Goal: Answer question/provide support

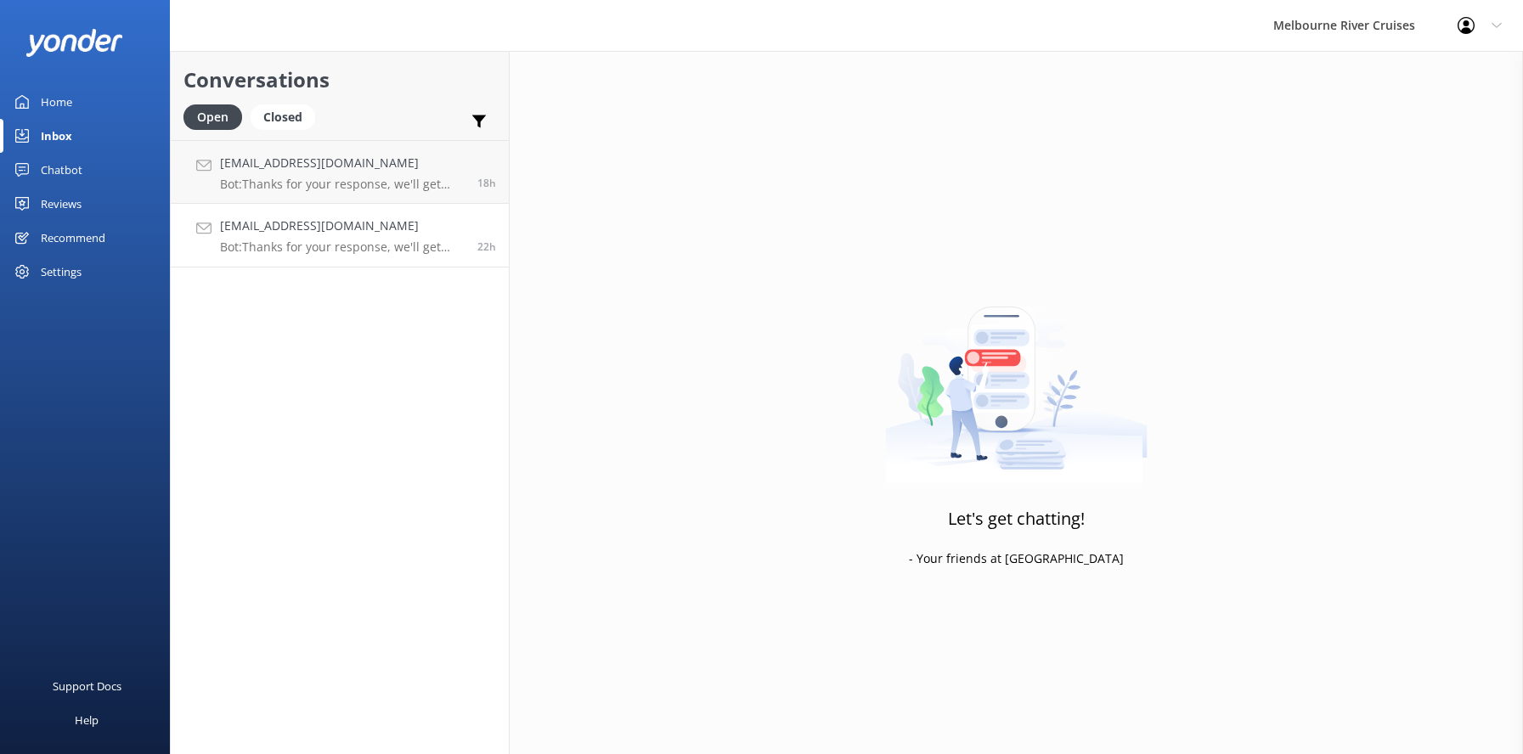
click at [300, 230] on h4 "[EMAIL_ADDRESS][DOMAIN_NAME]" at bounding box center [342, 226] width 245 height 19
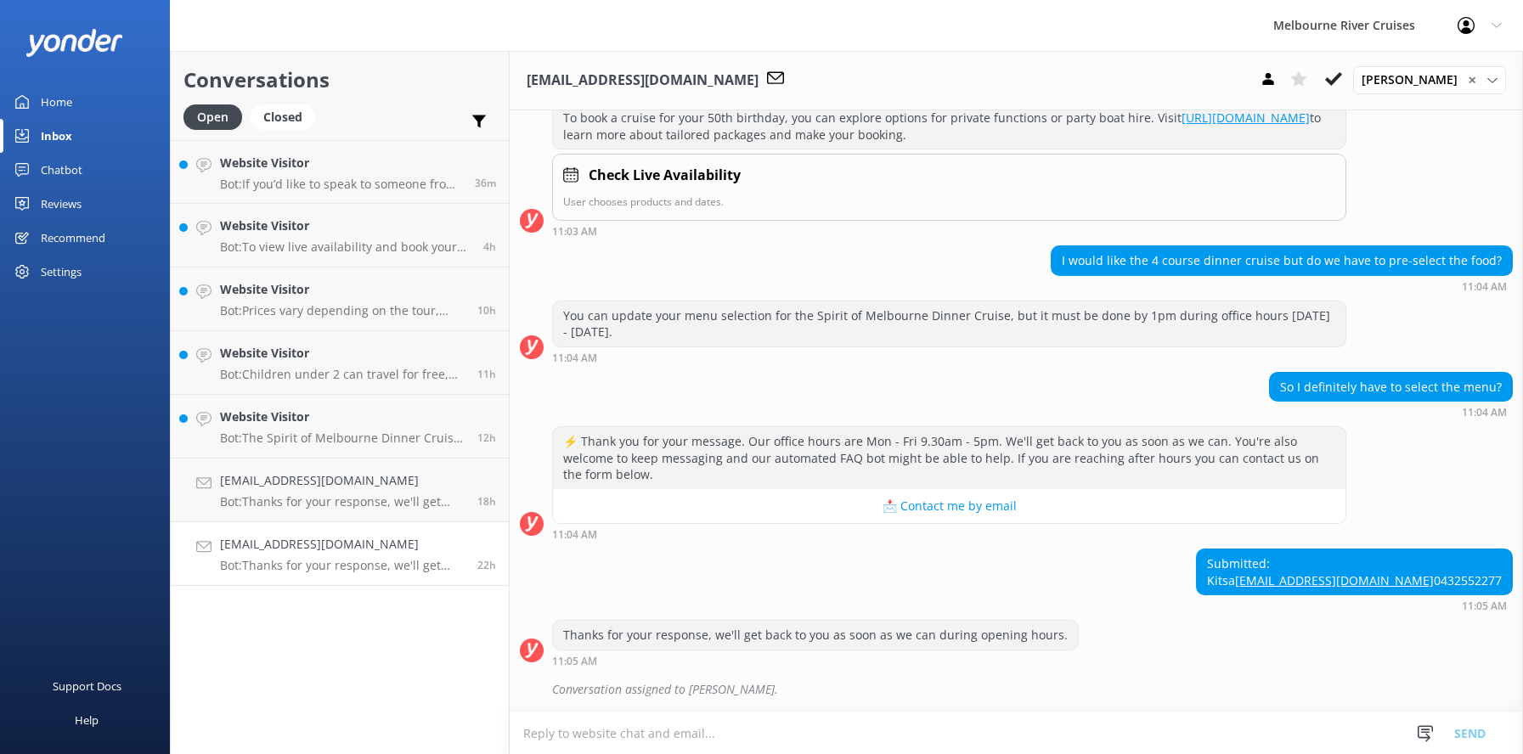
scroll to position [300, 0]
click at [293, 180] on p "Bot: If you’d like to speak to someone from our team, we’ll connect you with th…" at bounding box center [341, 184] width 242 height 15
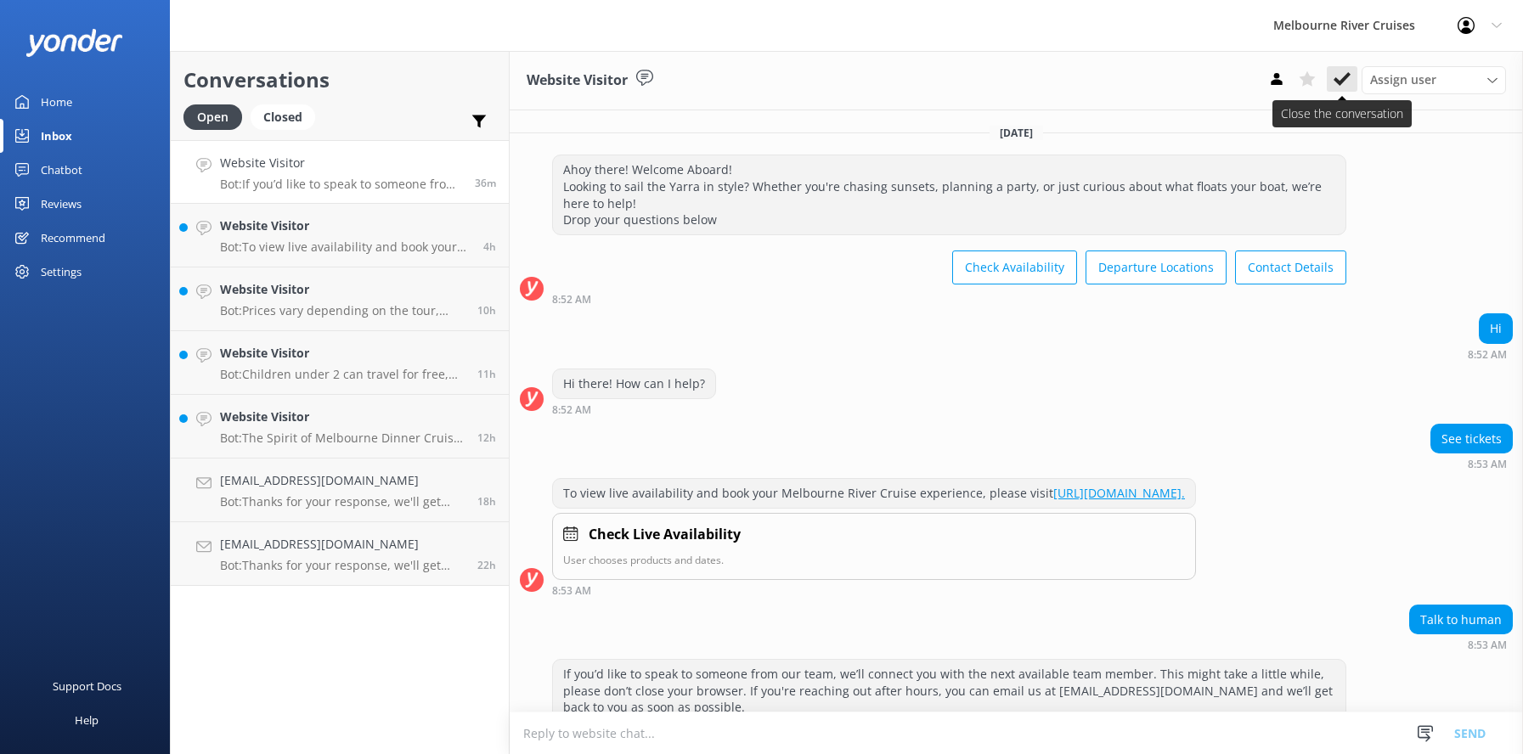
click at [1340, 76] on icon at bounding box center [1342, 79] width 17 height 17
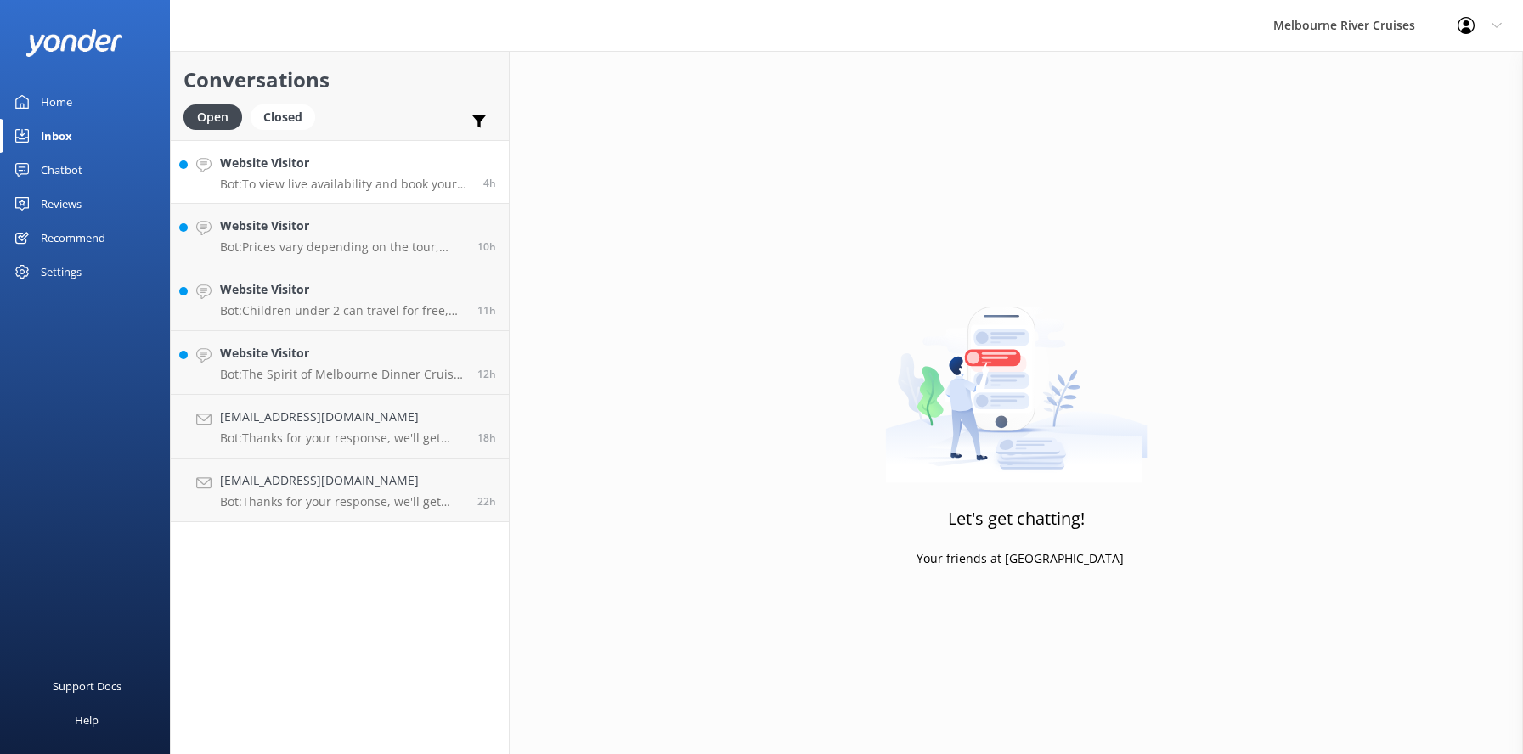
click at [292, 172] on h4 "Website Visitor" at bounding box center [345, 163] width 251 height 19
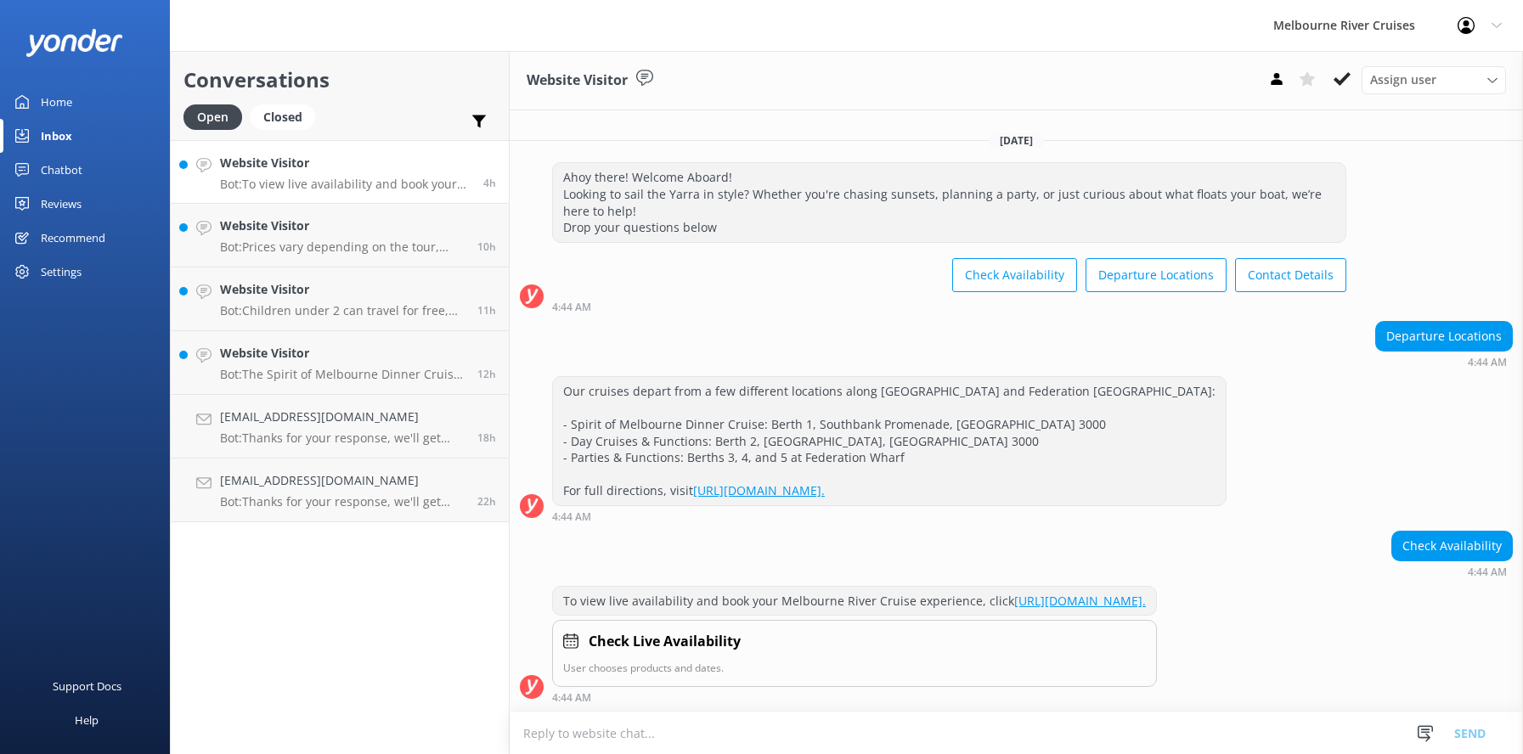
scroll to position [9, 0]
click at [1343, 72] on icon at bounding box center [1342, 79] width 17 height 17
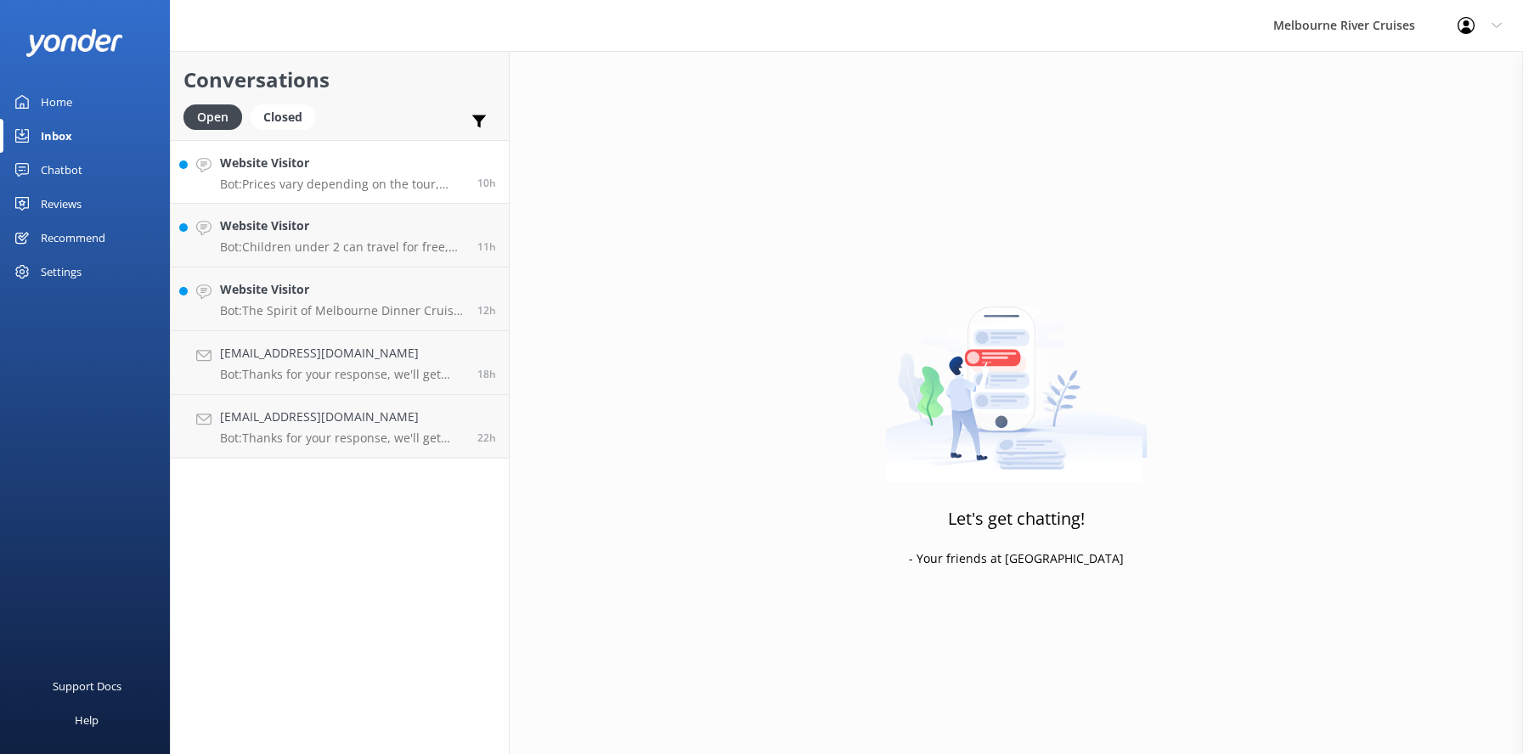
click at [320, 169] on h4 "Website Visitor" at bounding box center [342, 163] width 245 height 19
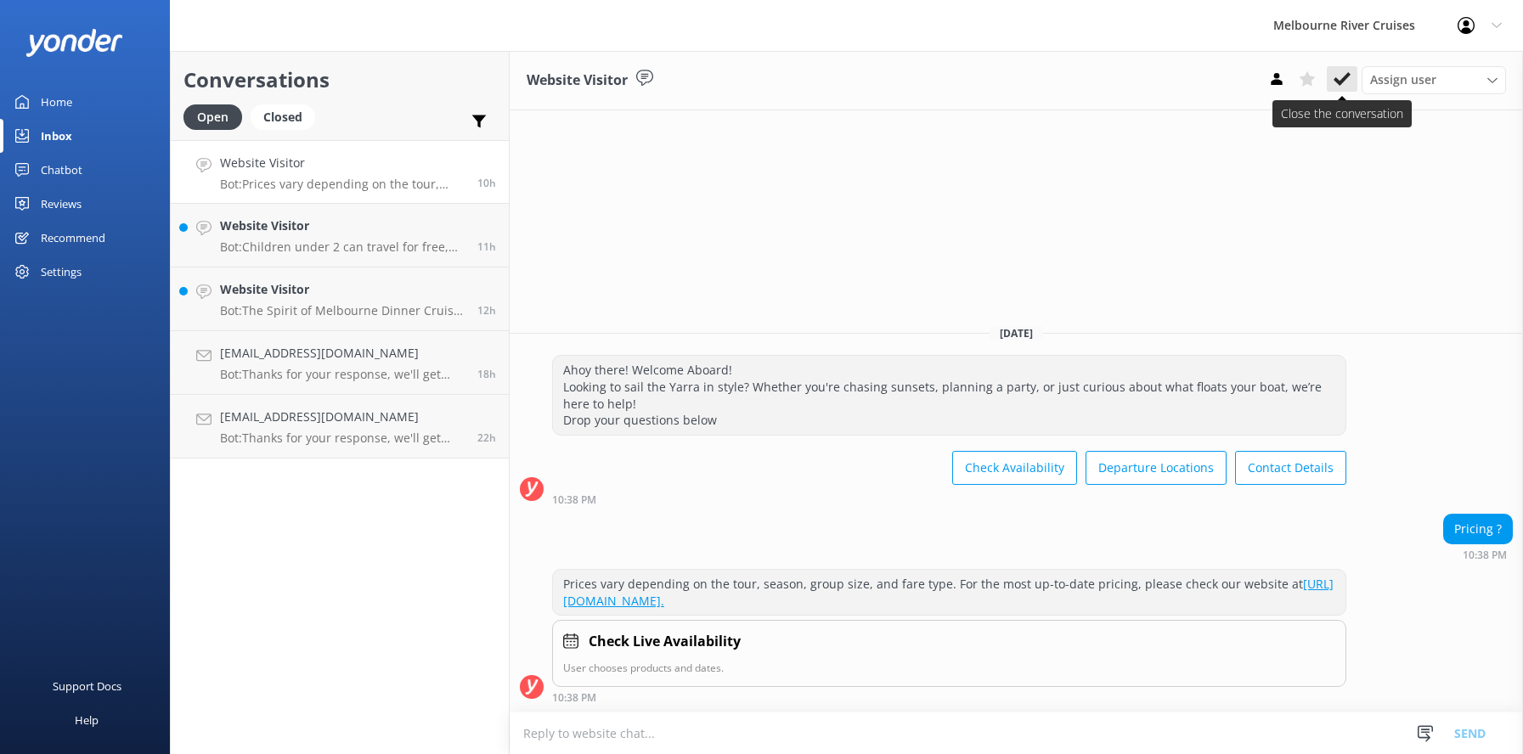
click at [1342, 75] on icon at bounding box center [1342, 79] width 17 height 17
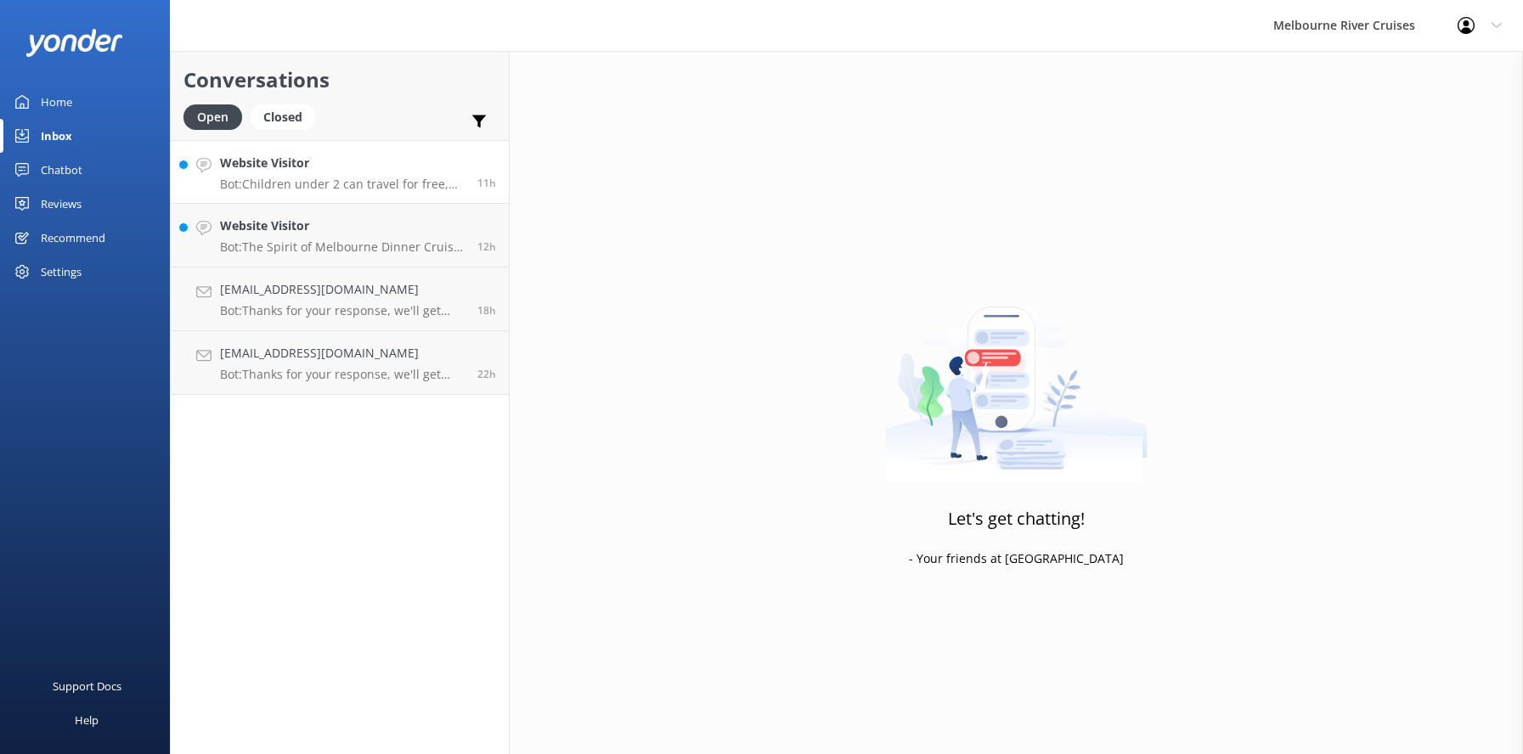
click at [306, 167] on h4 "Website Visitor" at bounding box center [342, 163] width 245 height 19
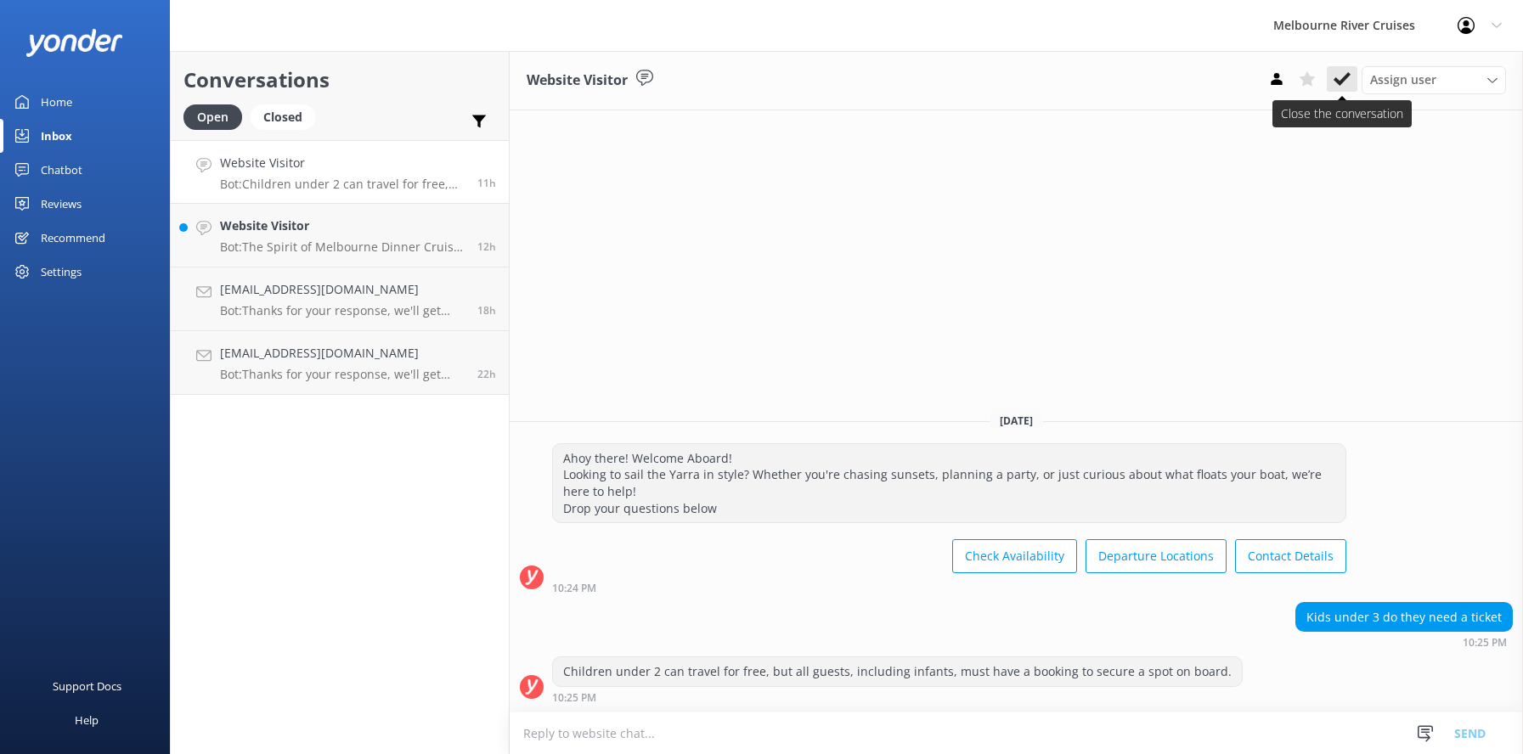
click at [1339, 77] on icon at bounding box center [1342, 79] width 17 height 17
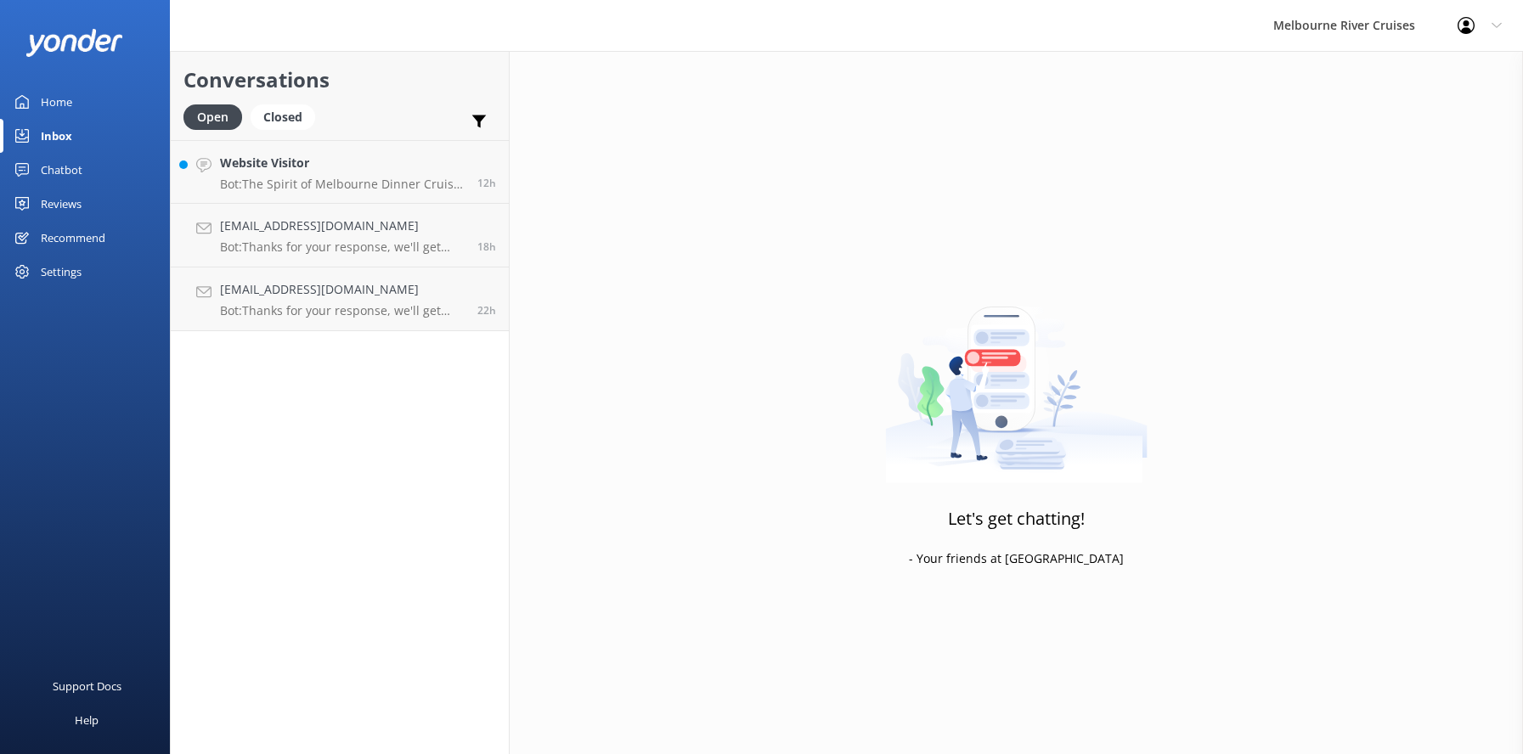
click at [308, 178] on p "Bot: The Spirit of Melbourne Dinner Cruise includes a four-course meal: an entr…" at bounding box center [342, 184] width 245 height 15
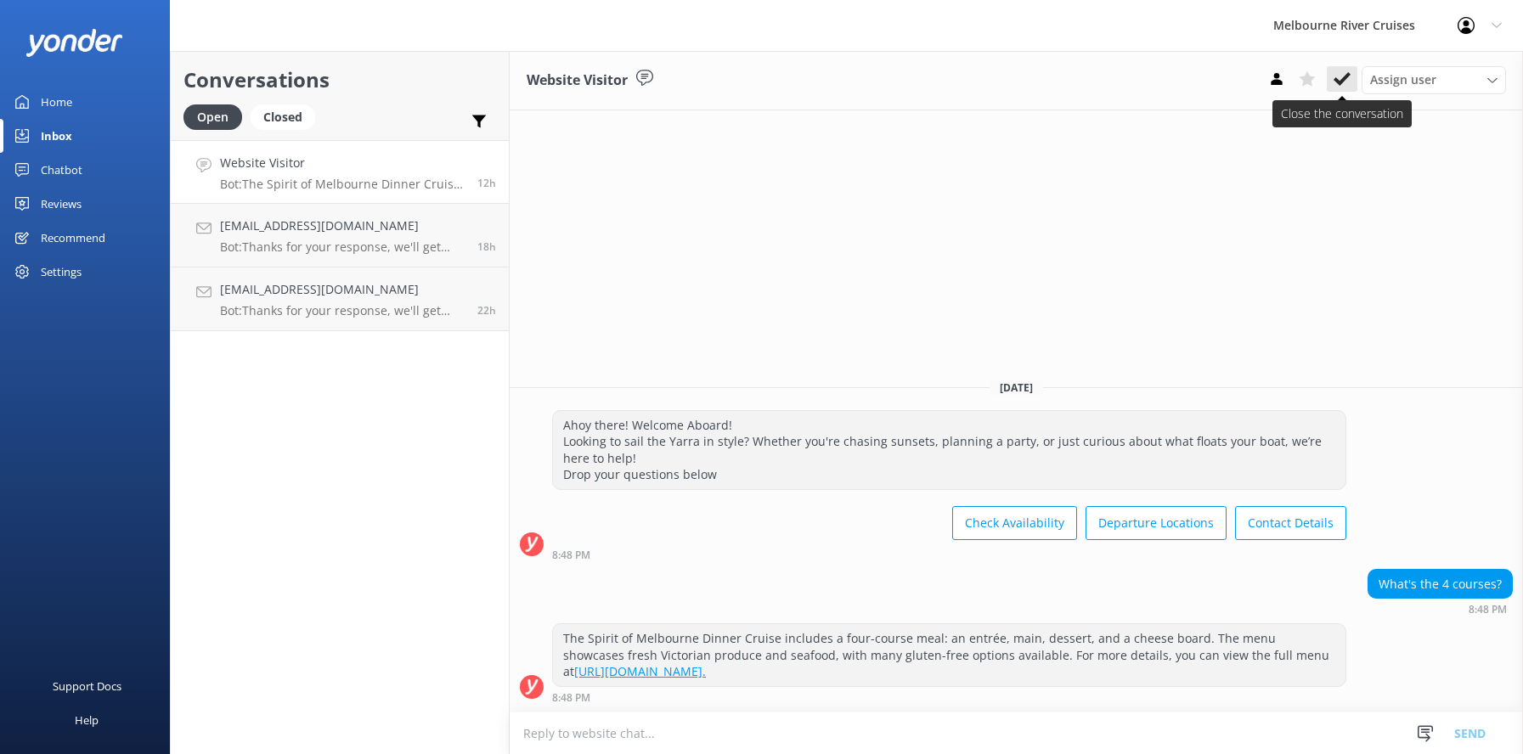
click at [1340, 80] on icon at bounding box center [1342, 79] width 17 height 17
